Goal: Download file/media

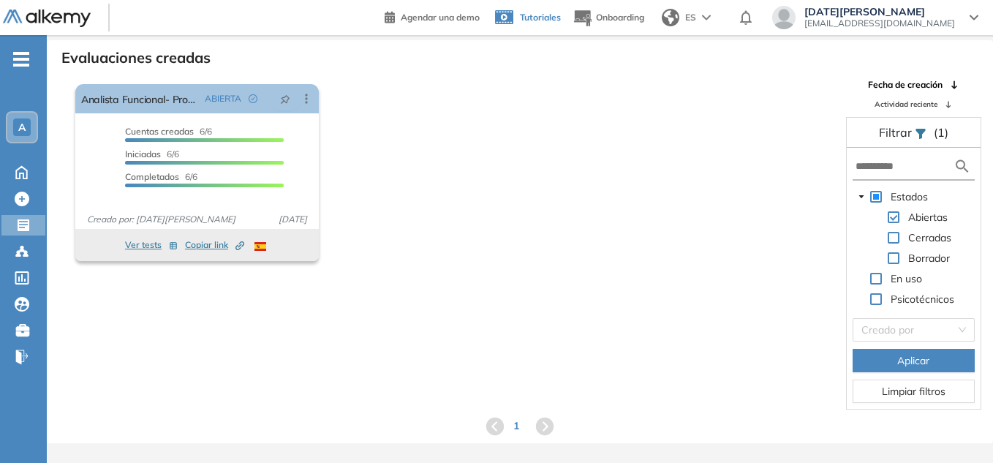
scroll to position [35, 0]
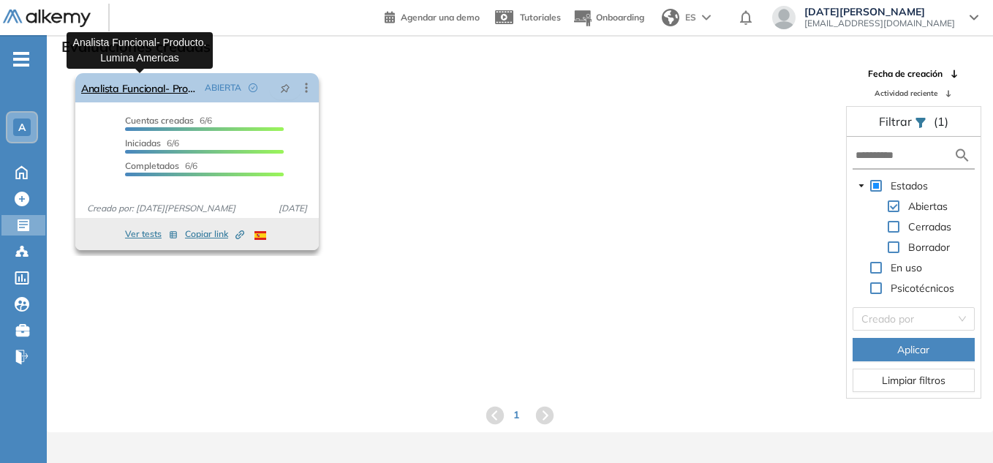
click at [130, 81] on link "Analista Funcional- Producto. Lumina Americas" at bounding box center [140, 87] width 118 height 29
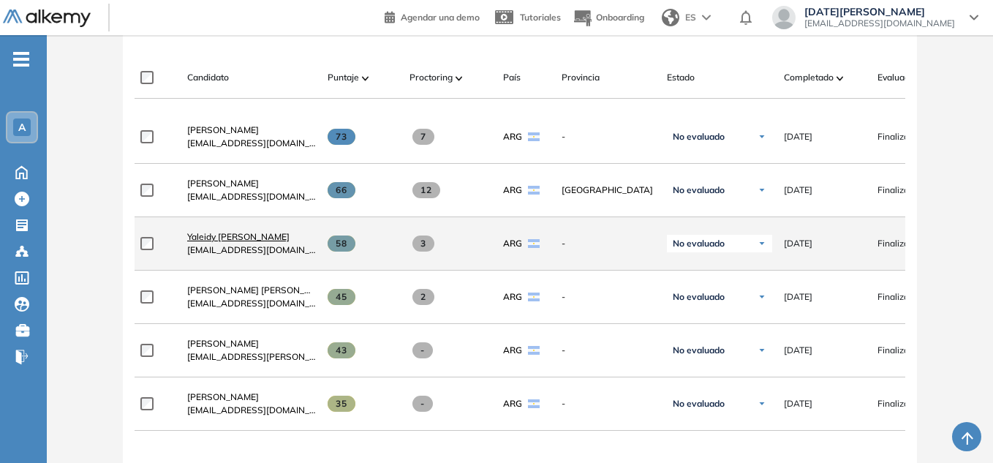
scroll to position [366, 0]
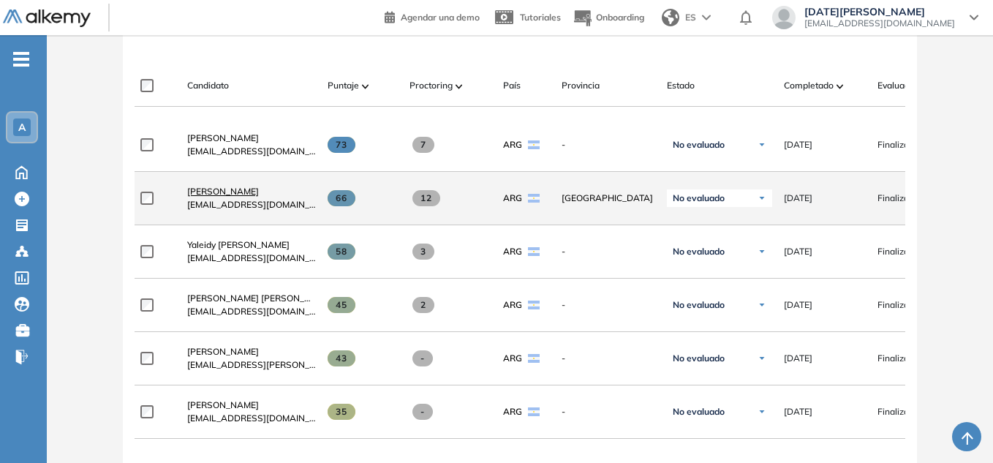
click at [204, 197] on span "[PERSON_NAME]" at bounding box center [223, 191] width 72 height 11
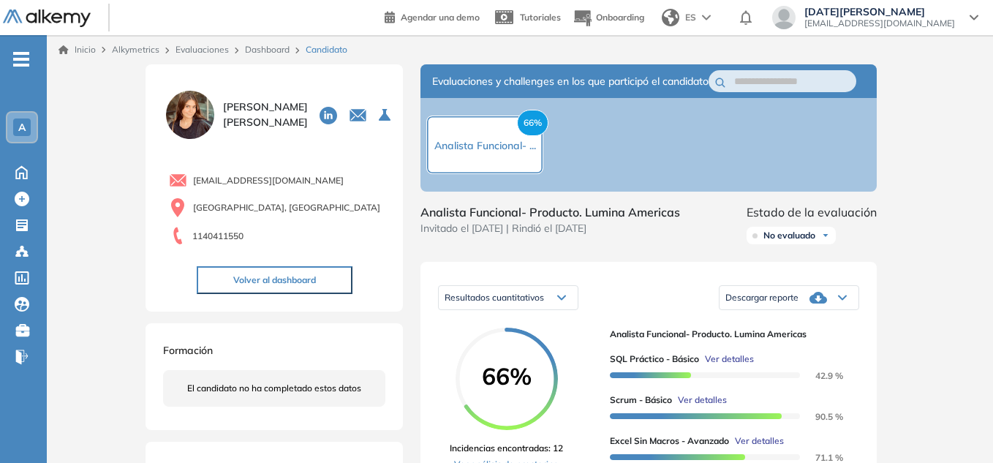
click at [796, 303] on span "Descargar reporte" at bounding box center [761, 298] width 73 height 12
click at [817, 324] on li "Descargar informe completo" at bounding box center [780, 316] width 108 height 15
